Goal: Information Seeking & Learning: Learn about a topic

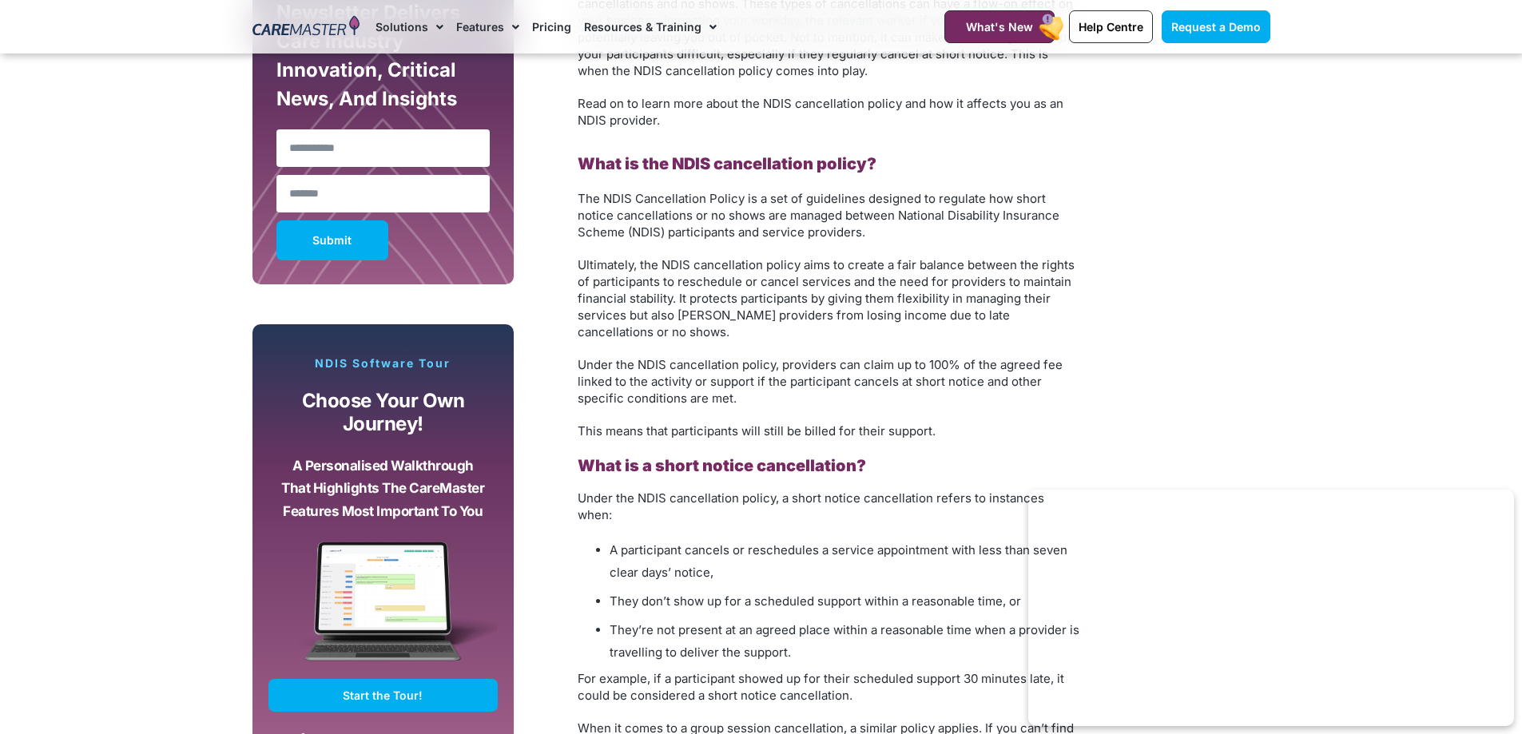
scroll to position [1198, 0]
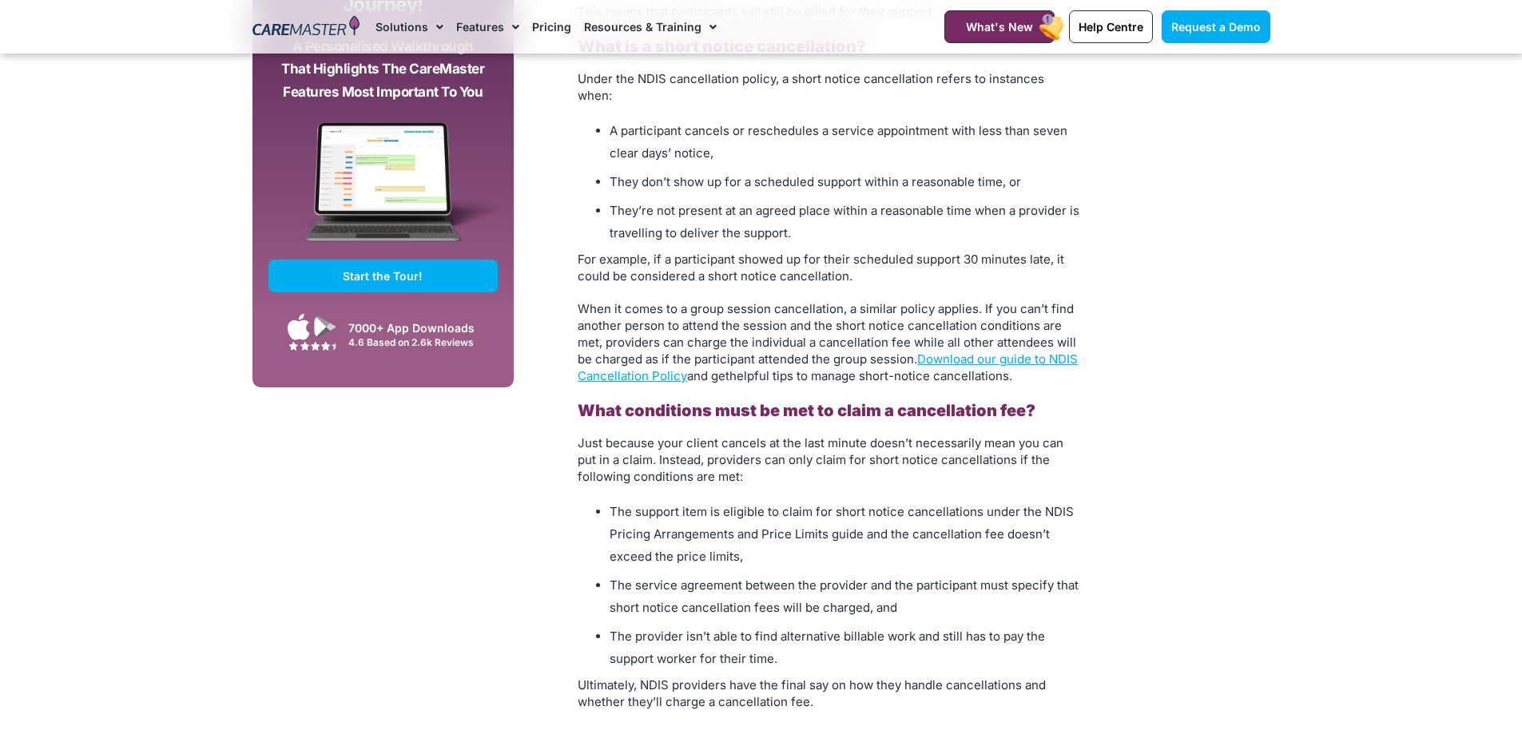
scroll to position [1518, 0]
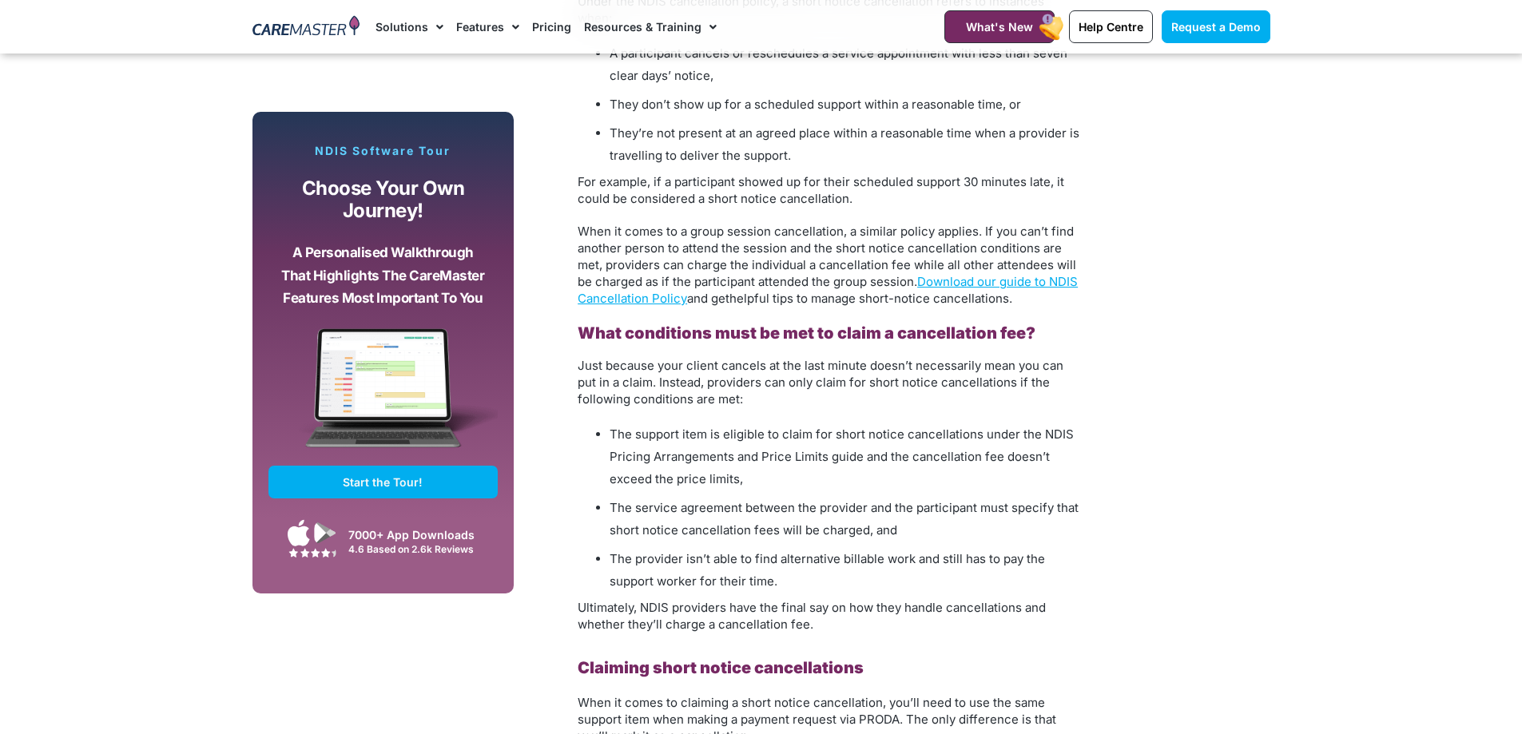
scroll to position [1598, 0]
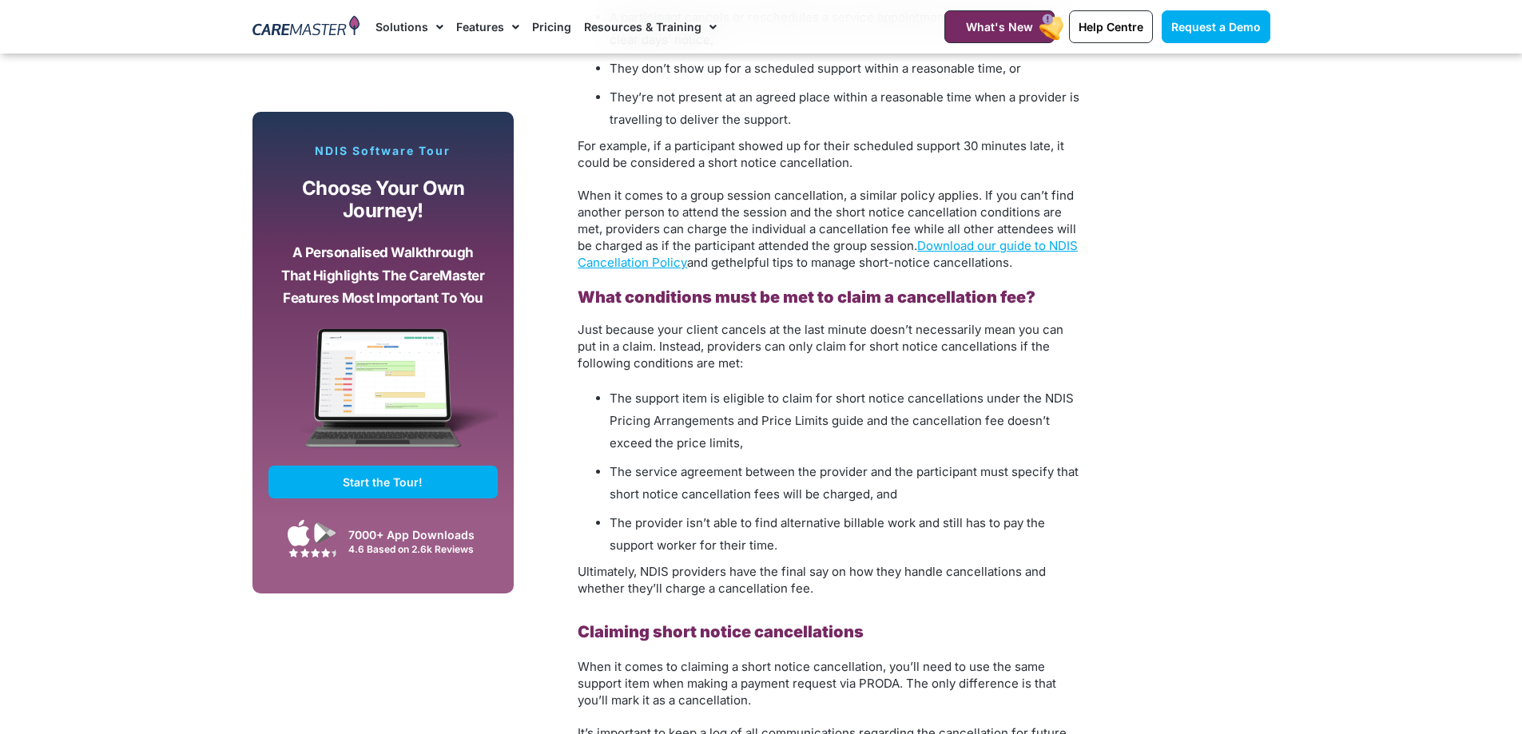
click at [876, 427] on li "The support item is eligible to claim for short notice cancellations under the …" at bounding box center [845, 420] width 471 height 67
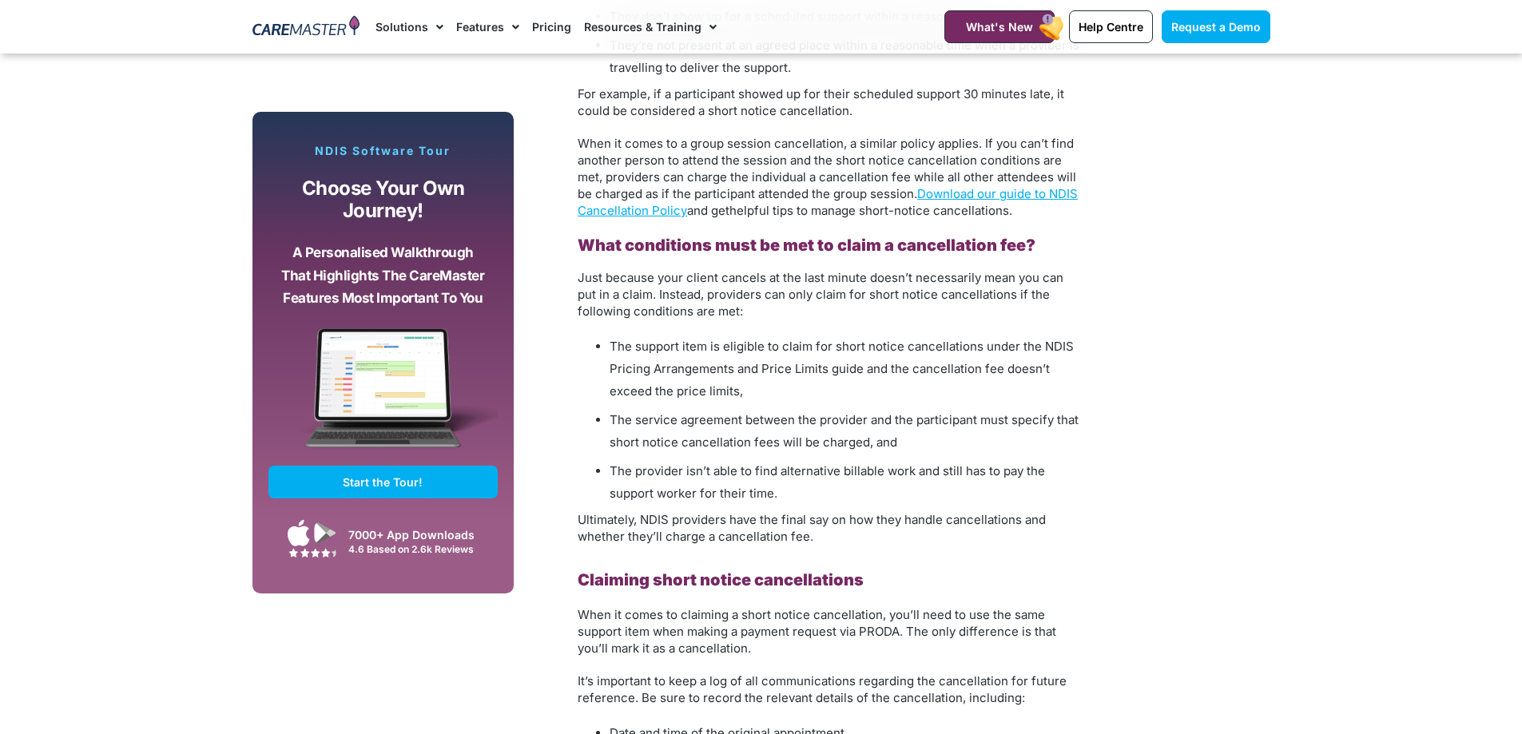
scroll to position [1678, 0]
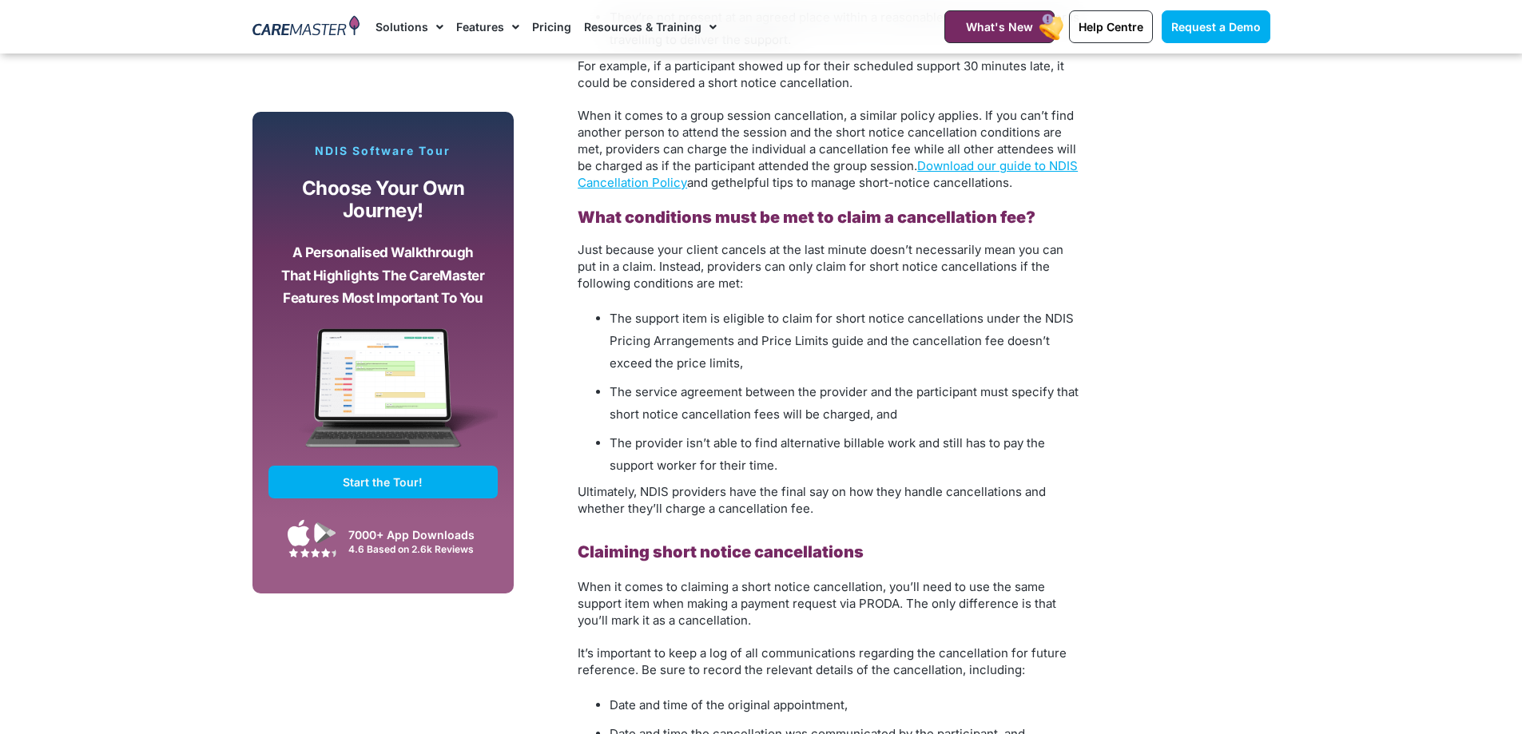
click at [928, 397] on li "The service agreement between the provider and the participant must specify tha…" at bounding box center [845, 403] width 471 height 45
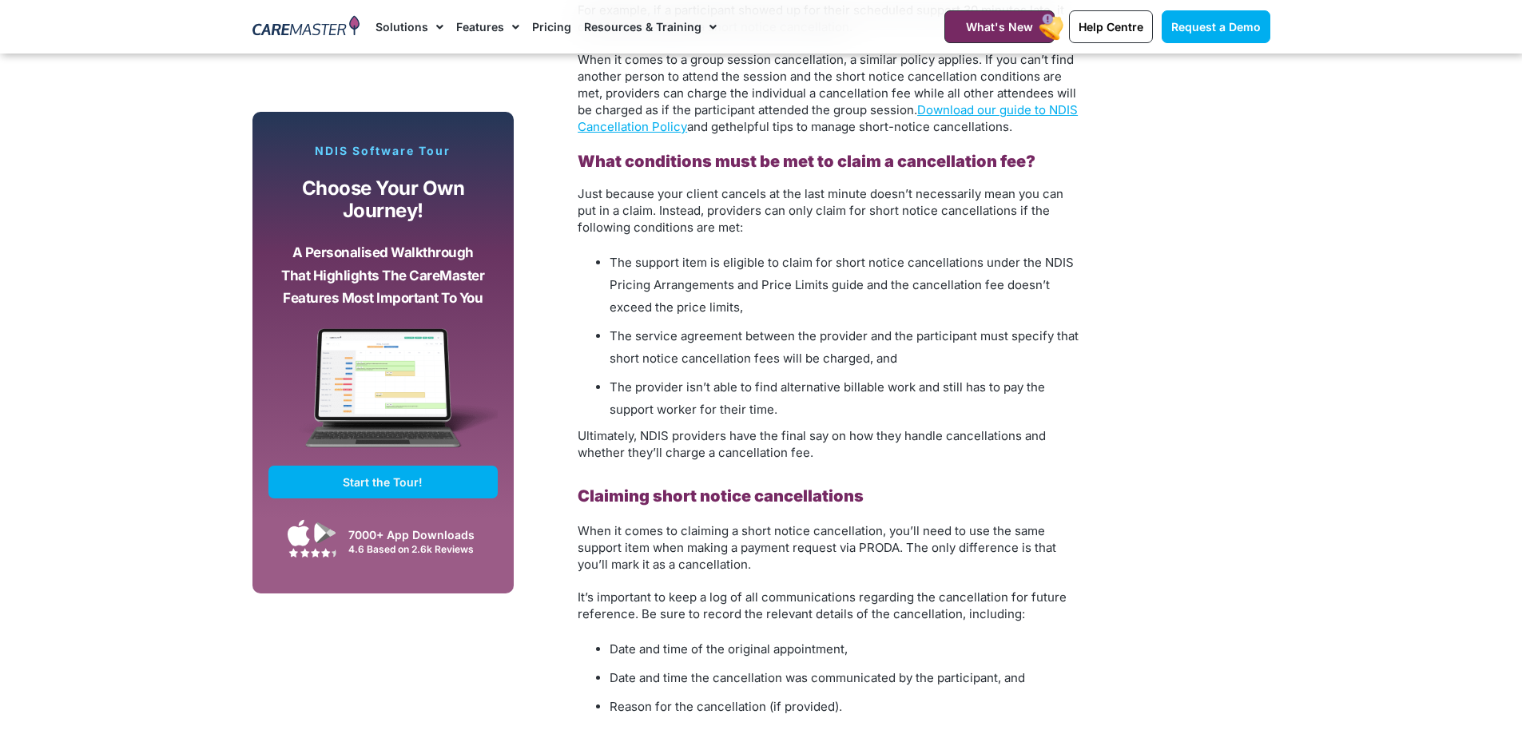
scroll to position [1758, 0]
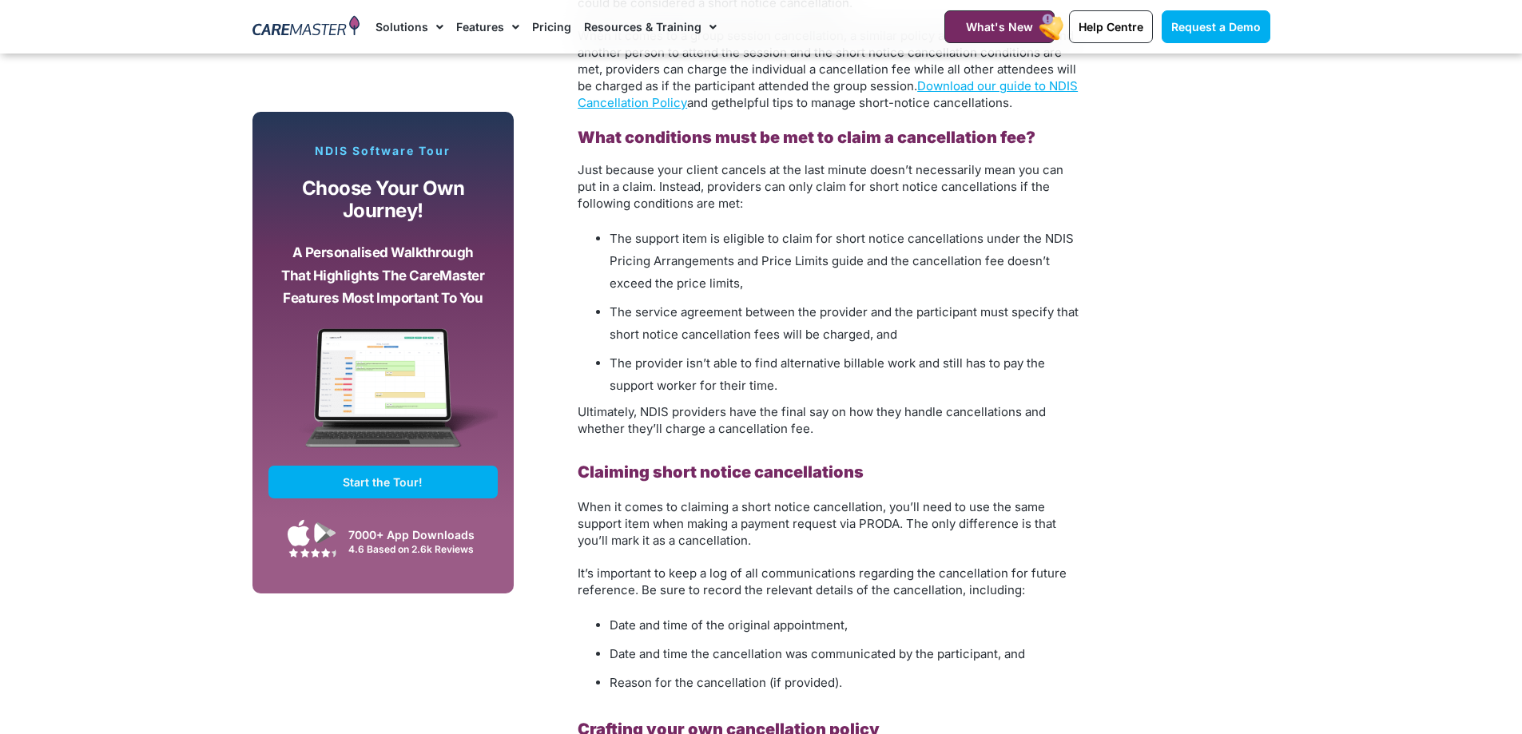
click at [843, 369] on li "The provider isn’t able to find alternative billable work and still has to pay …" at bounding box center [845, 374] width 471 height 45
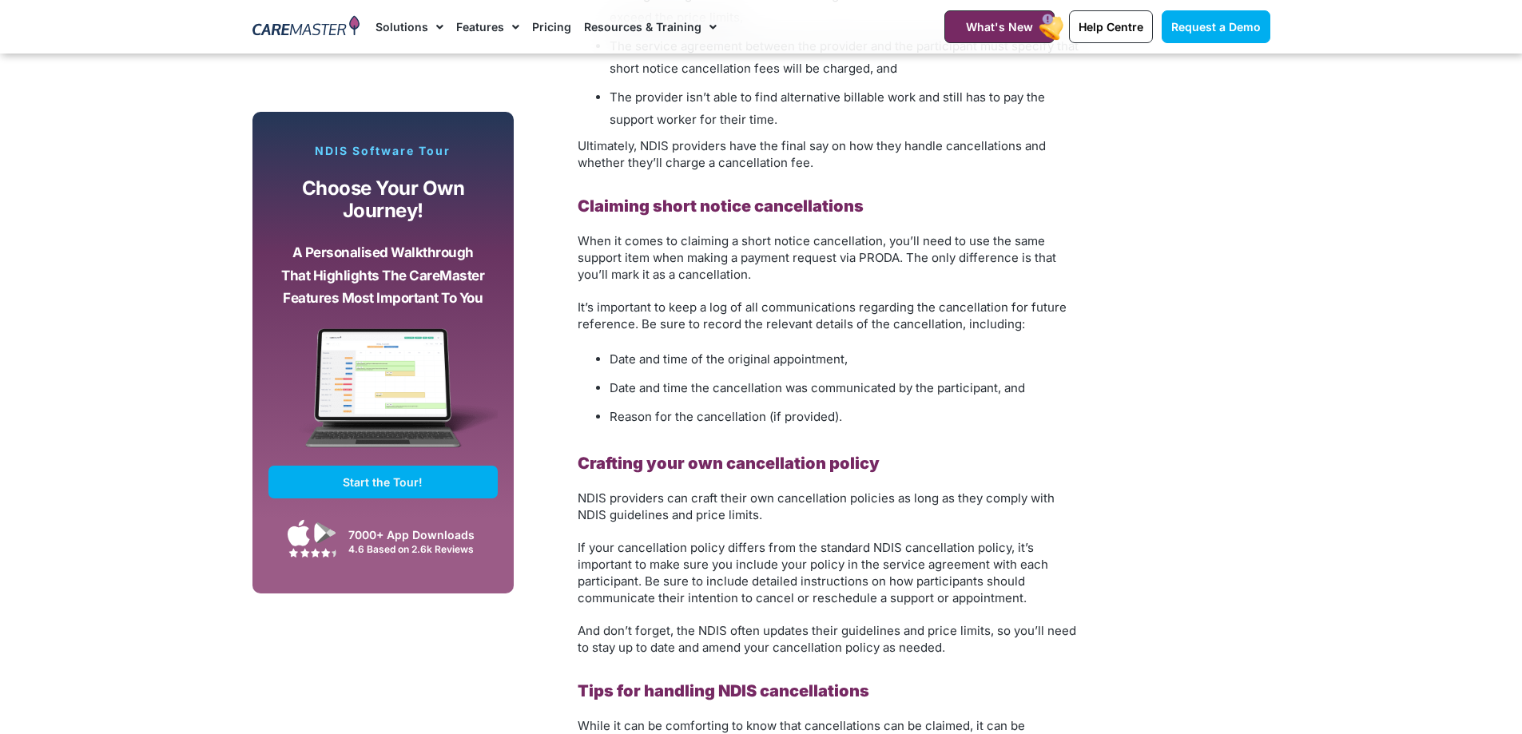
scroll to position [1997, 0]
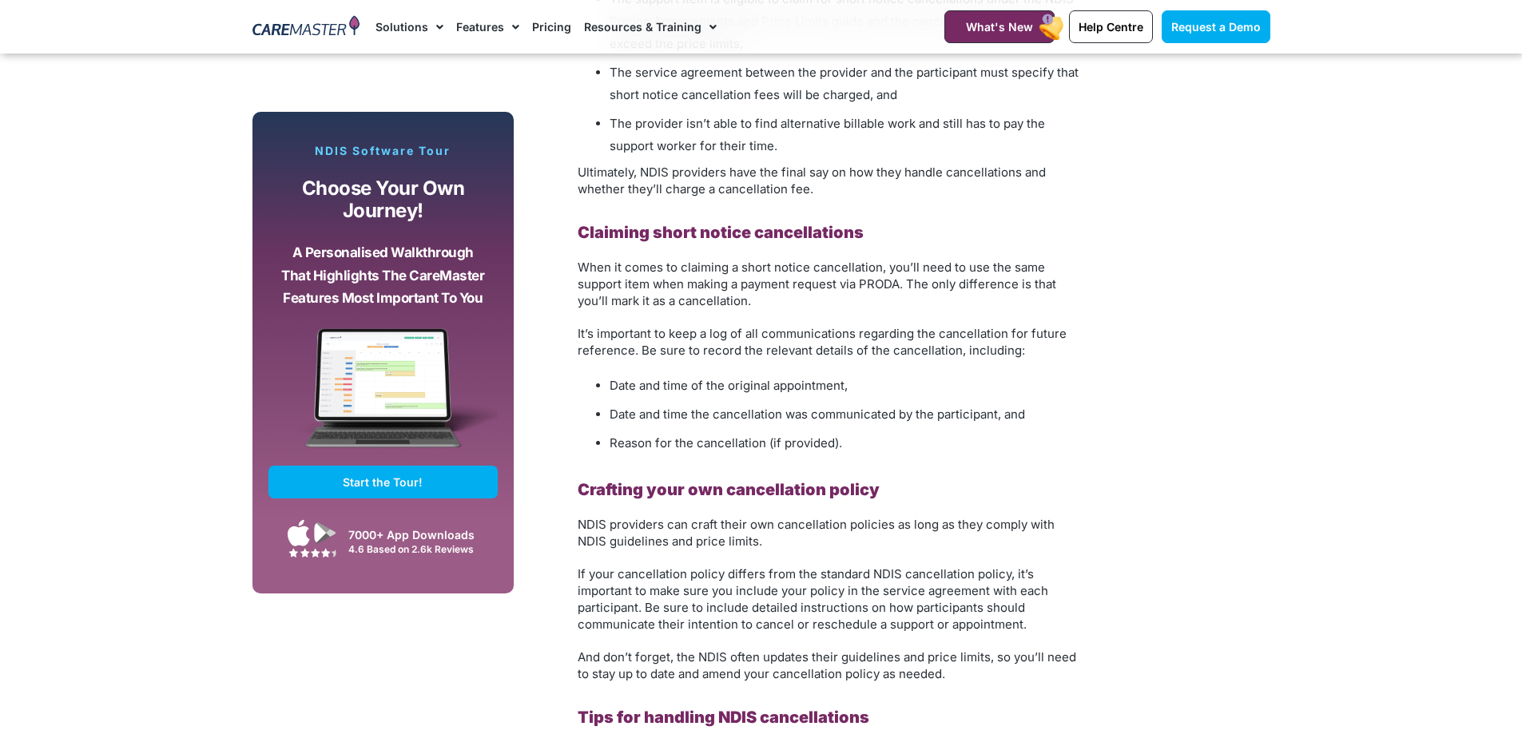
click at [1161, 366] on div "Subscribe, Connect, Learn, Grow: Our Monthly Newsletter Delivers Care Industry …" at bounding box center [761, 518] width 1034 height 3140
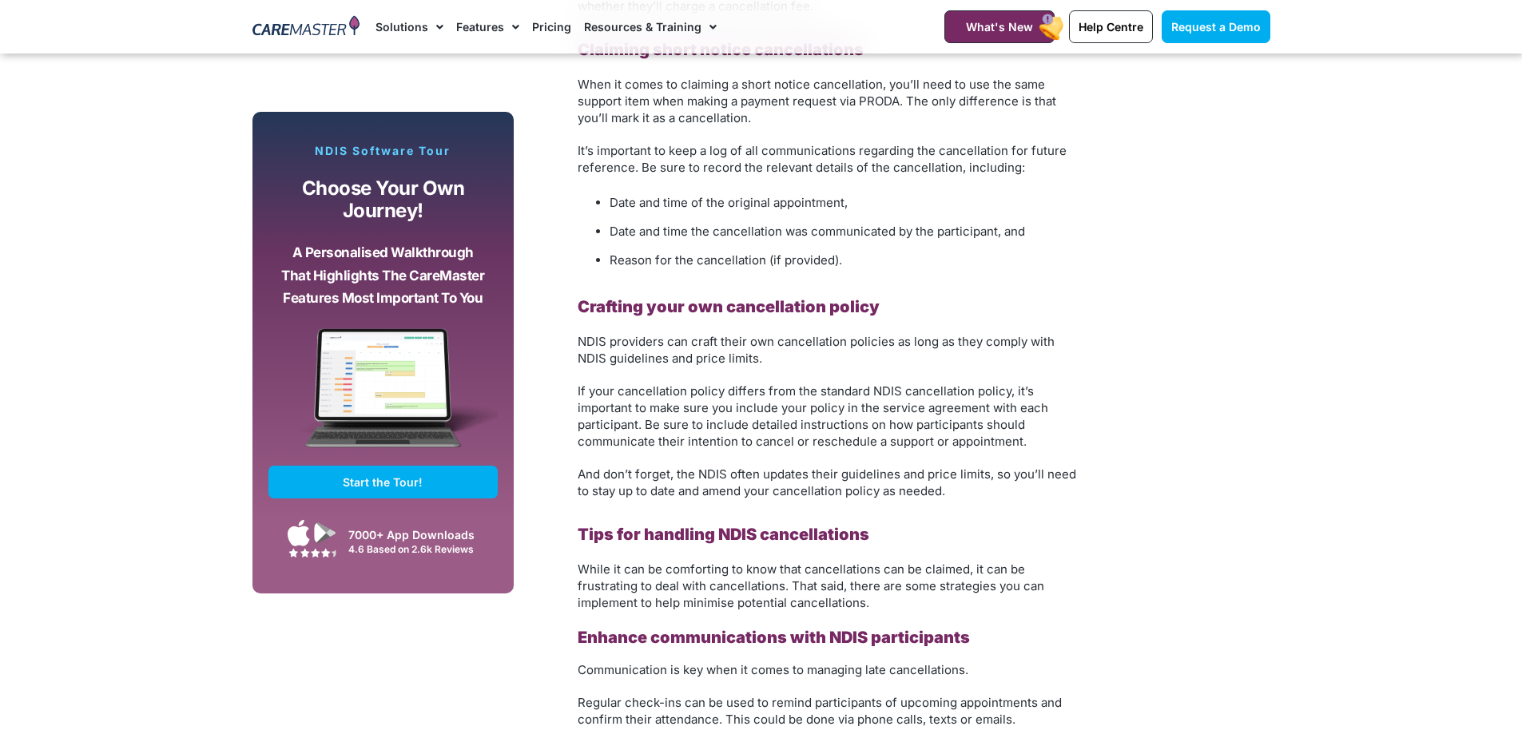
click at [1045, 391] on p "If your cancellation policy differs from the standard NDIS cancellation policy,…" at bounding box center [829, 416] width 503 height 67
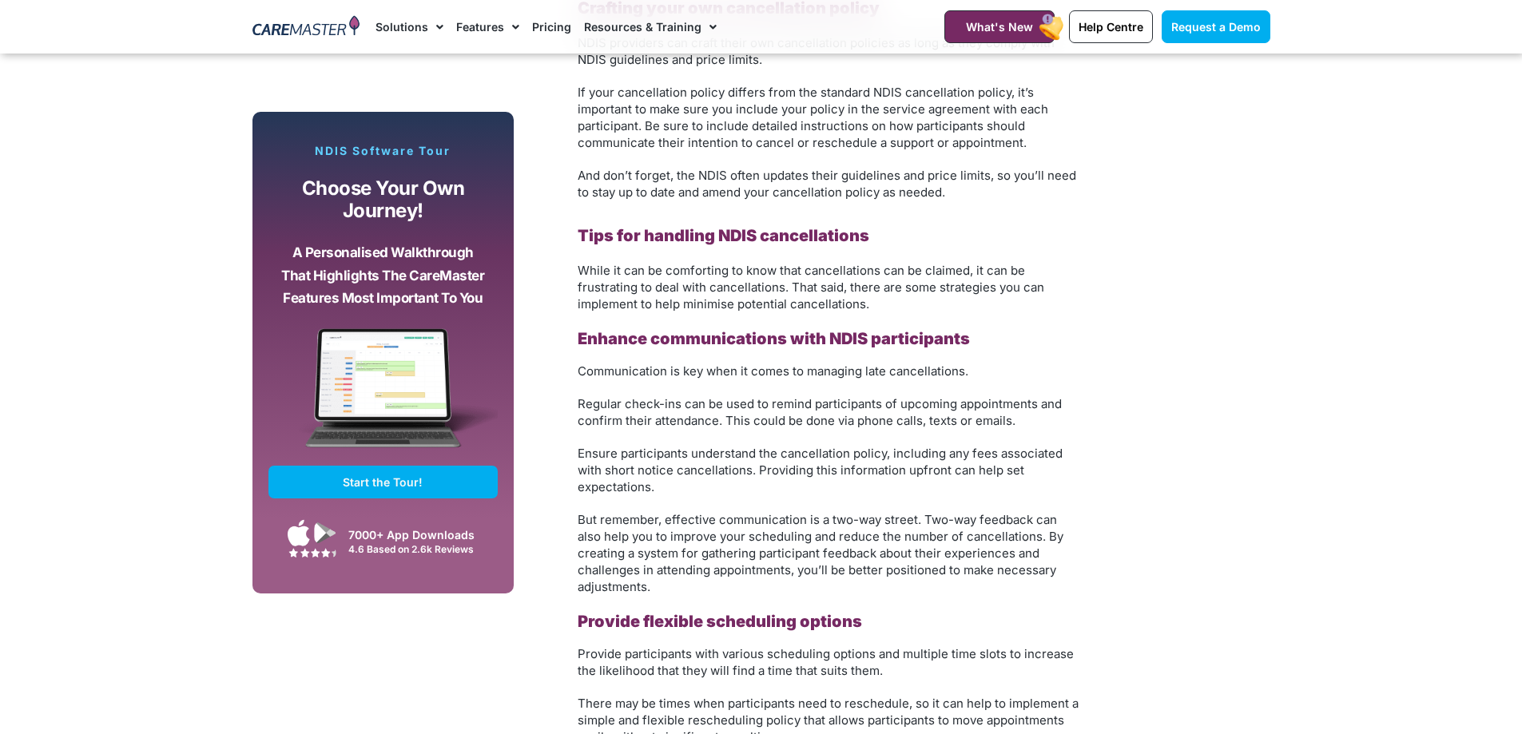
scroll to position [2556, 0]
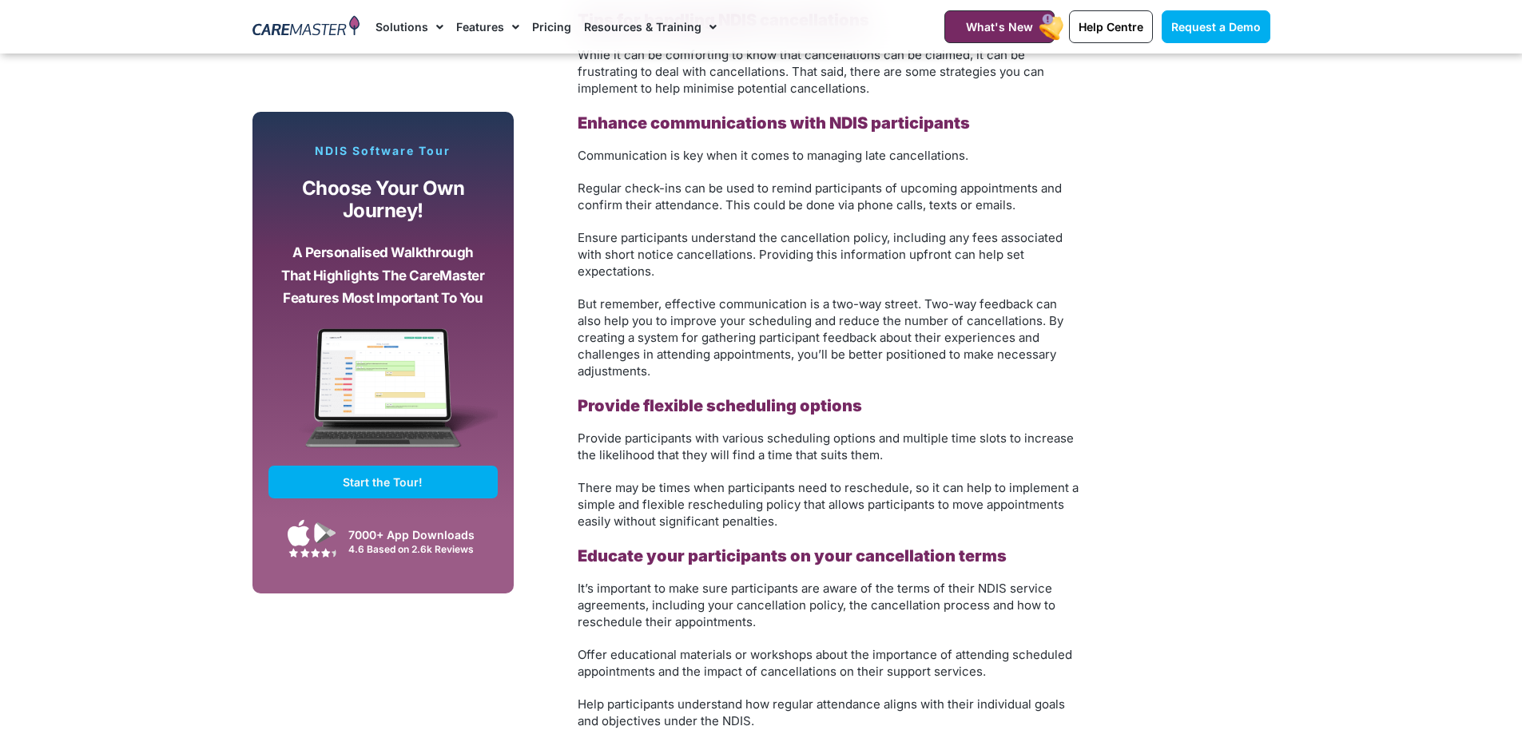
scroll to position [2876, 0]
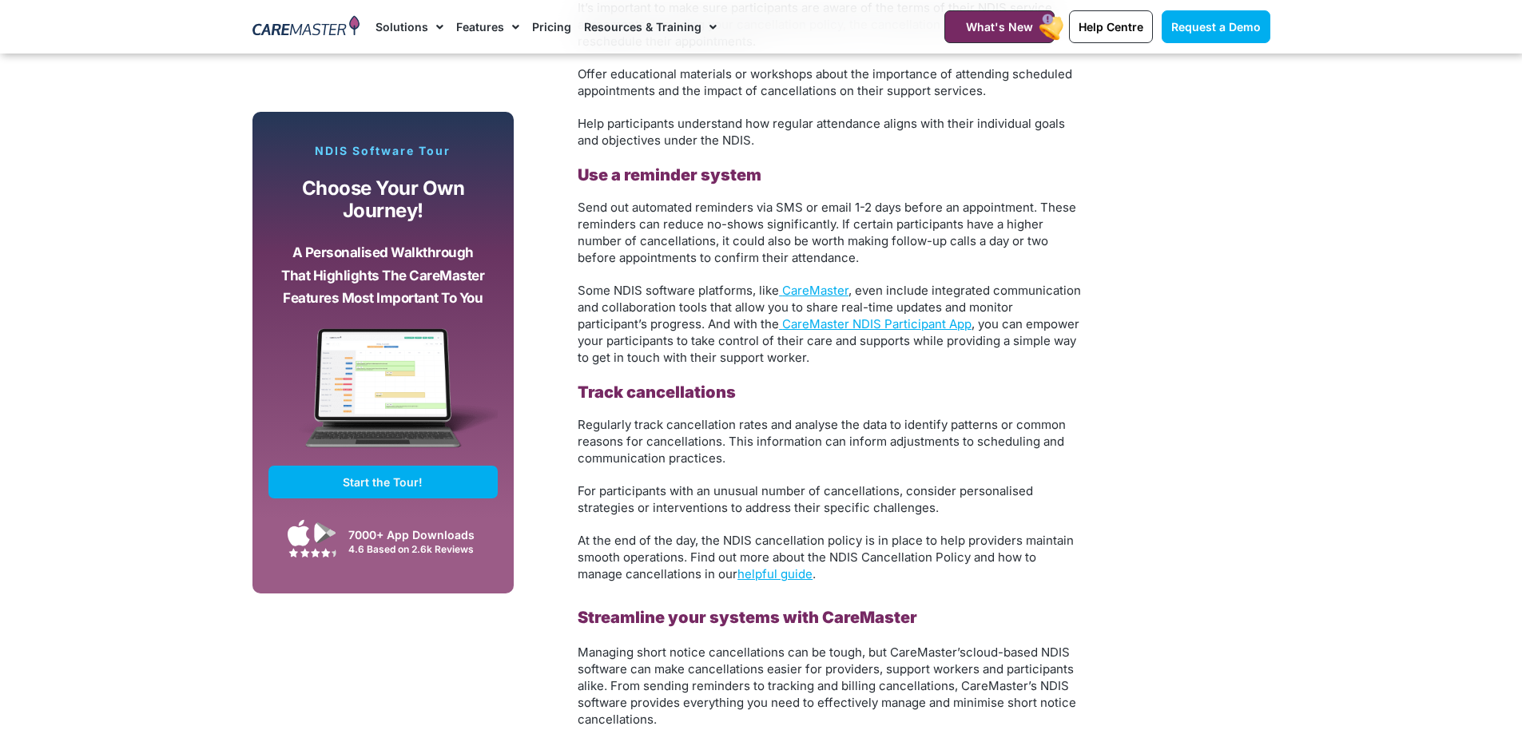
scroll to position [3355, 0]
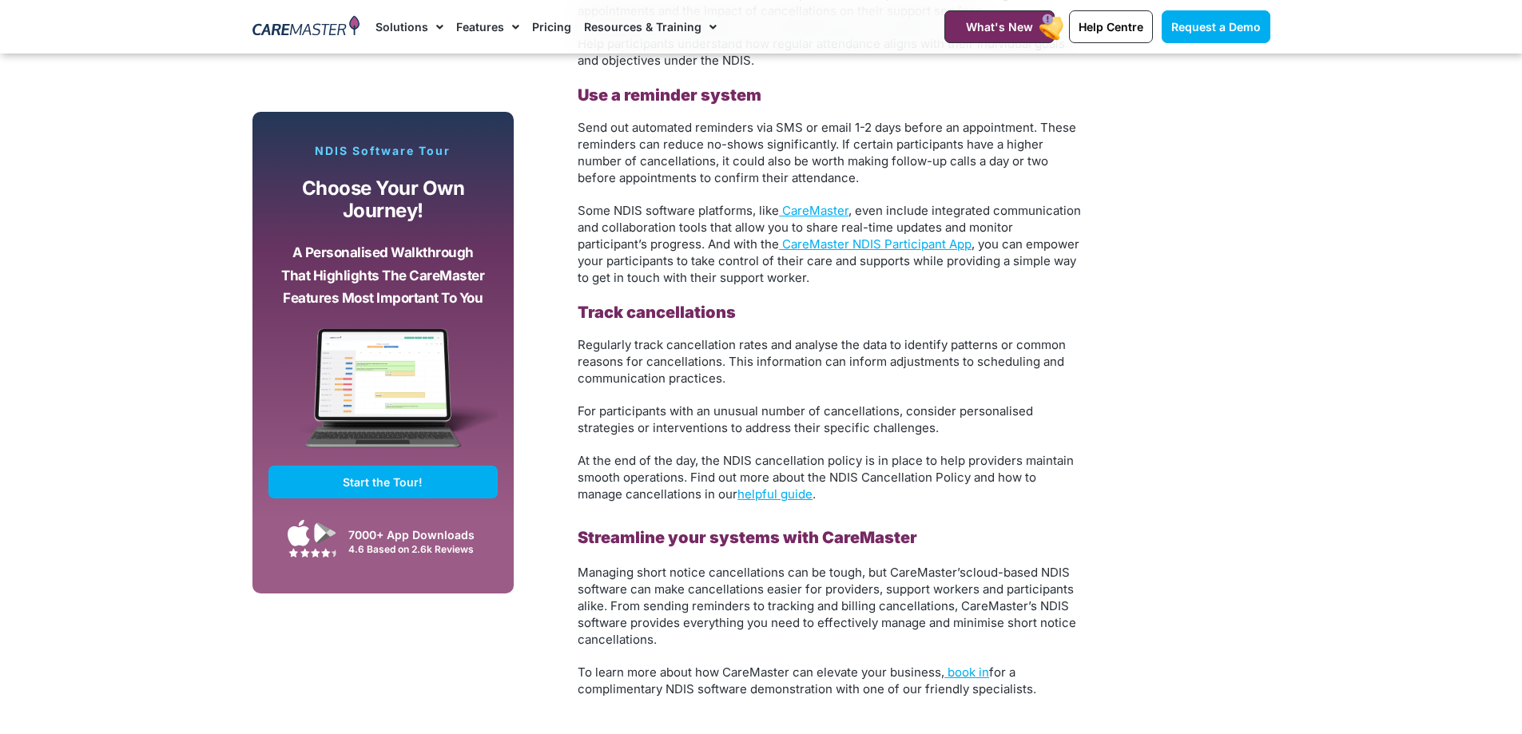
drag, startPoint x: 1205, startPoint y: 443, endPoint x: 1182, endPoint y: 427, distance: 27.5
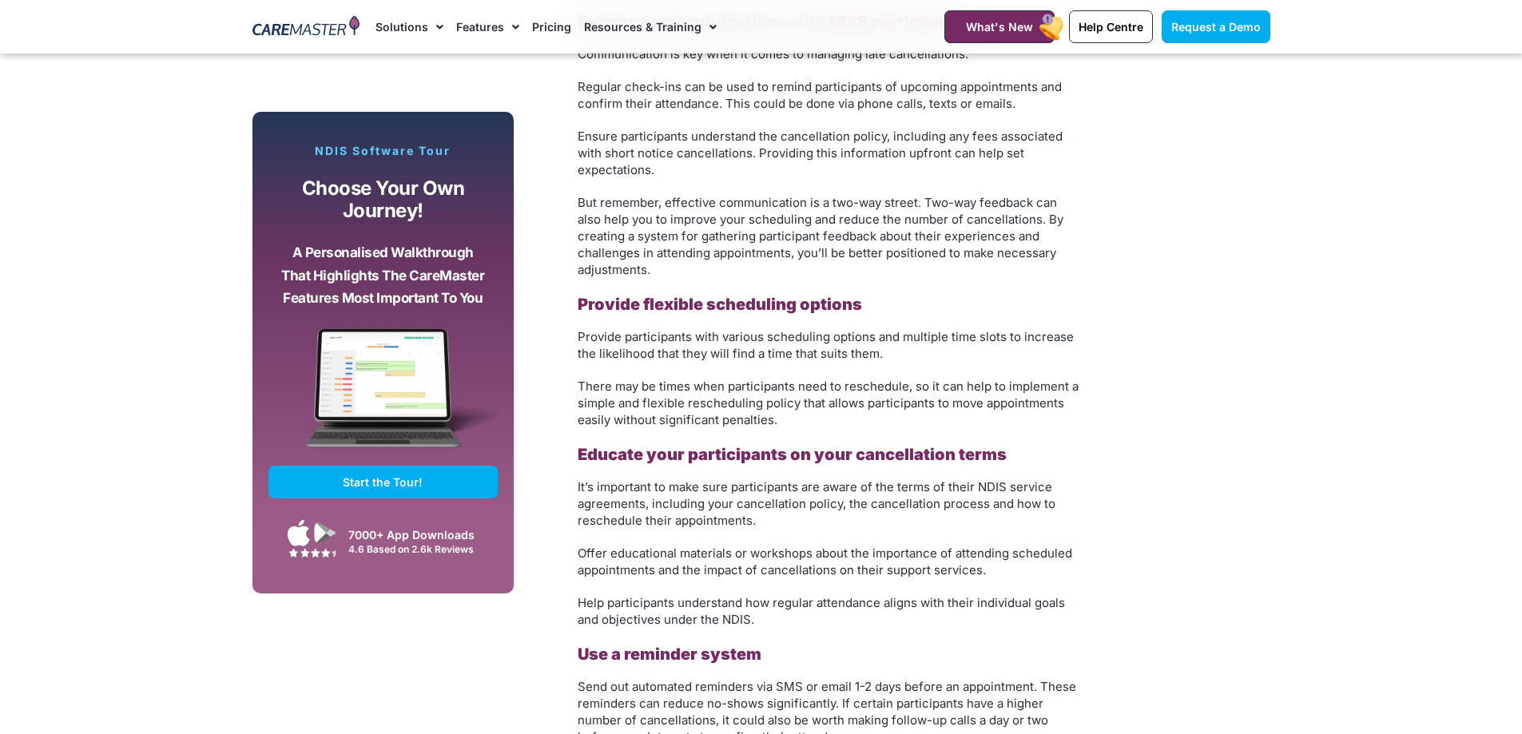
scroll to position [2477, 0]
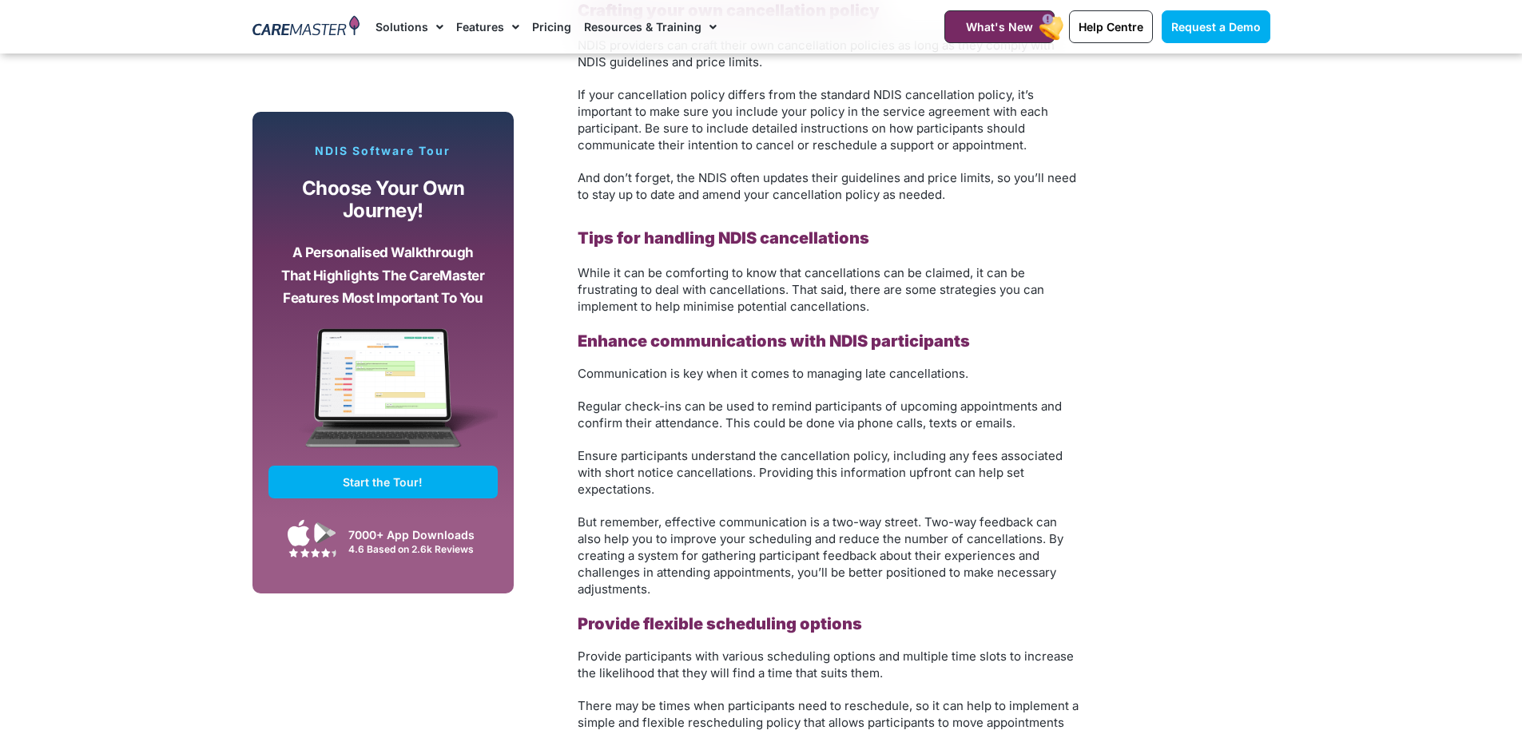
click at [1198, 160] on div "Subscribe, Connect, Learn, Grow: Our Monthly Newsletter Delivers Care Industry …" at bounding box center [761, 39] width 1034 height 3140
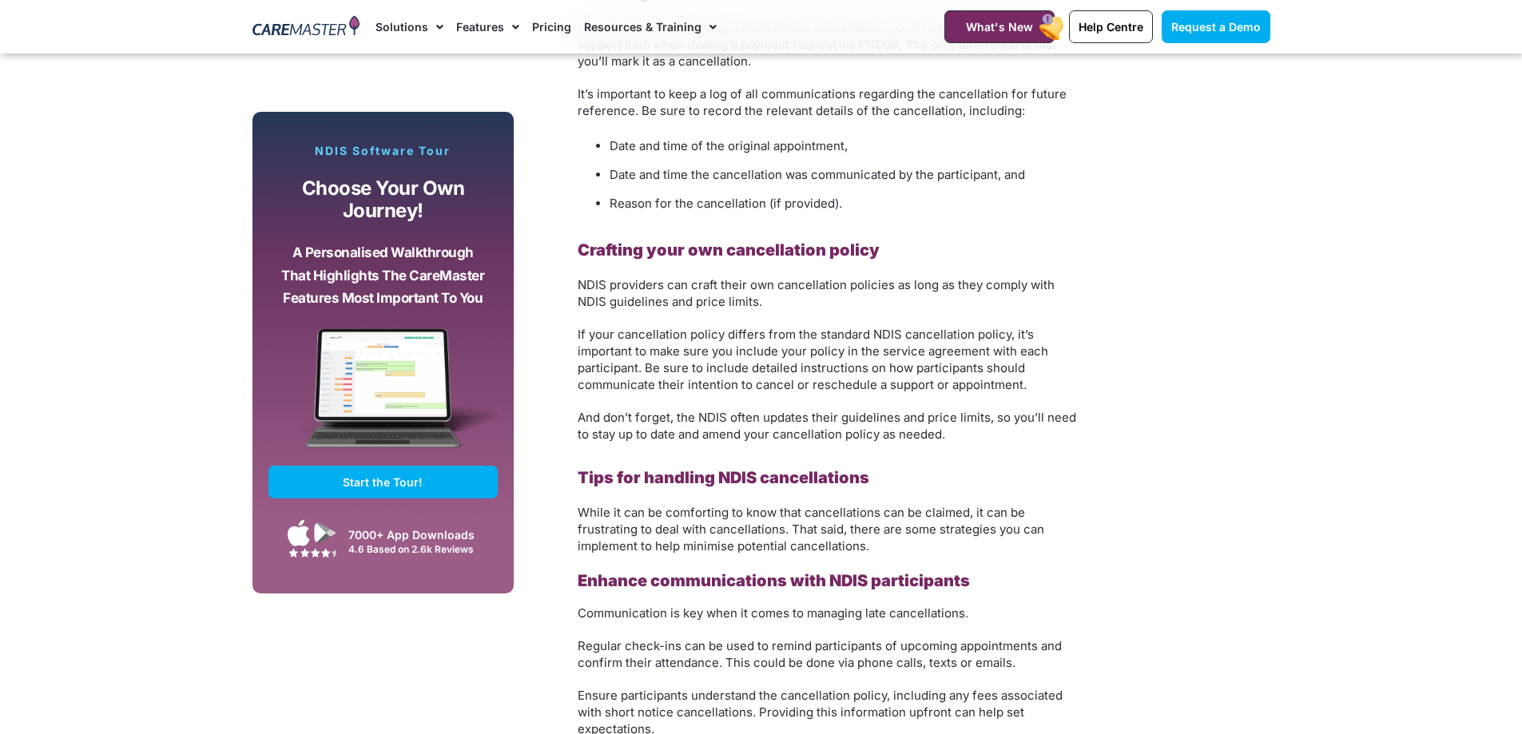
scroll to position [2157, 0]
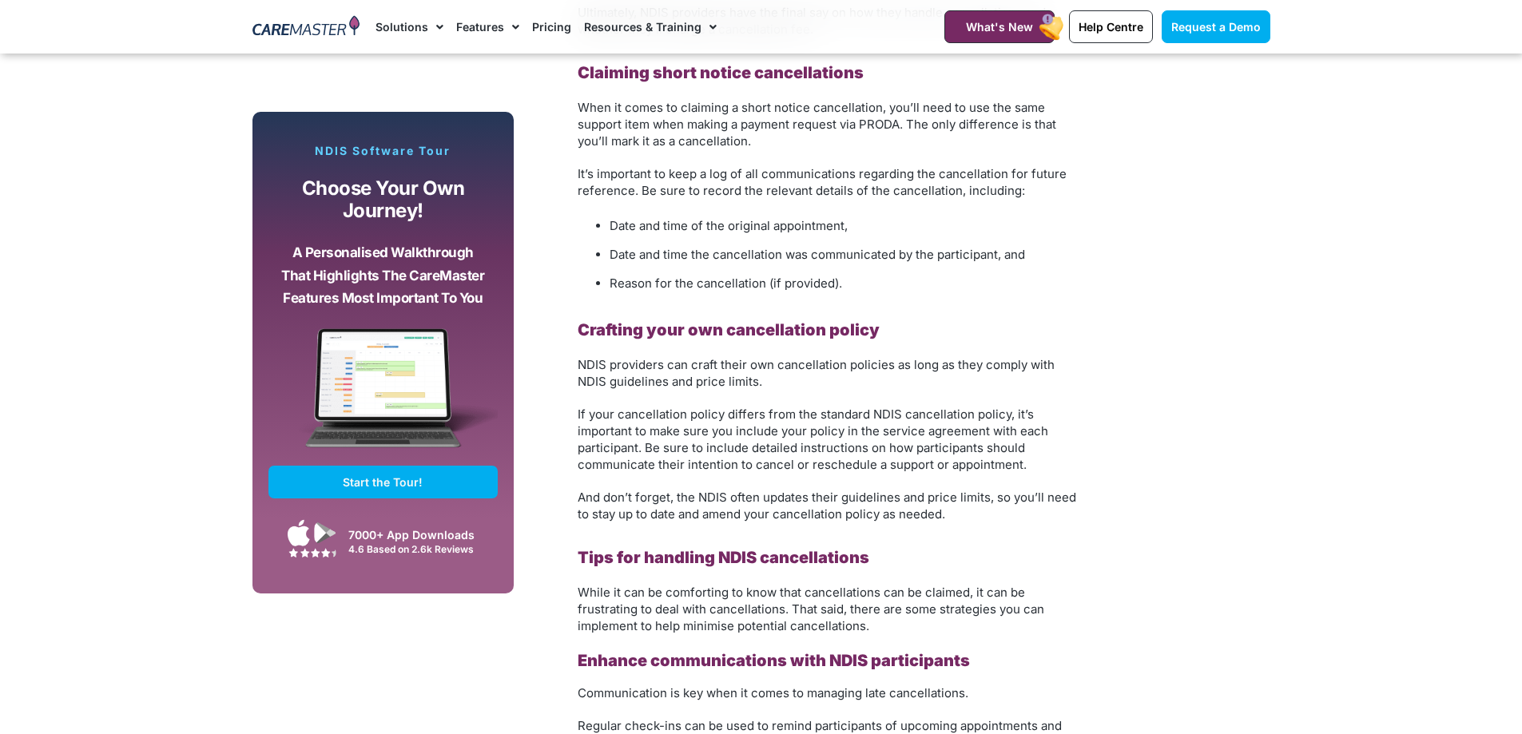
drag, startPoint x: 1249, startPoint y: 334, endPoint x: 1159, endPoint y: 296, distance: 97.0
click at [1232, 327] on div "Subscribe, Connect, Learn, Grow: Our Monthly Newsletter Delivers Care Industry …" at bounding box center [761, 358] width 1034 height 3140
